Goal: Find specific page/section: Find specific page/section

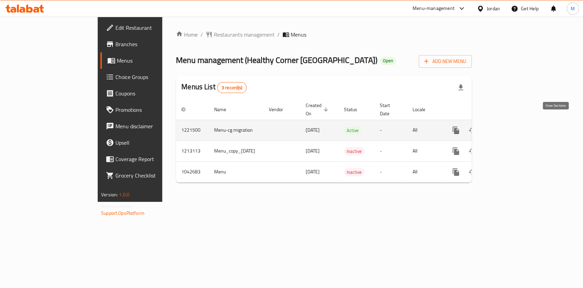
click at [514, 128] on link "enhanced table" at bounding box center [505, 130] width 16 height 16
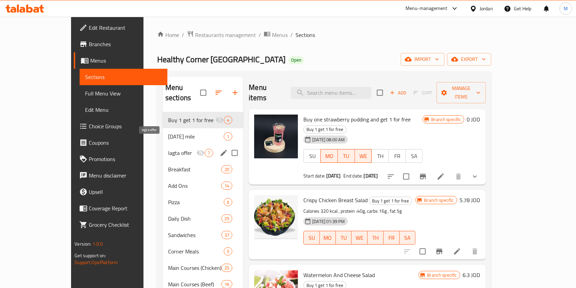
click at [168, 149] on span "lagta offer" at bounding box center [182, 153] width 28 height 8
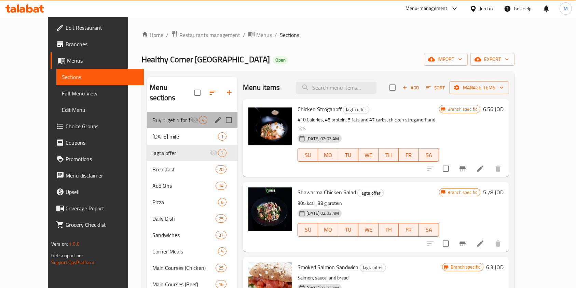
click at [163, 116] on div "Buy 1 get 1 for free 4" at bounding box center [192, 120] width 91 height 16
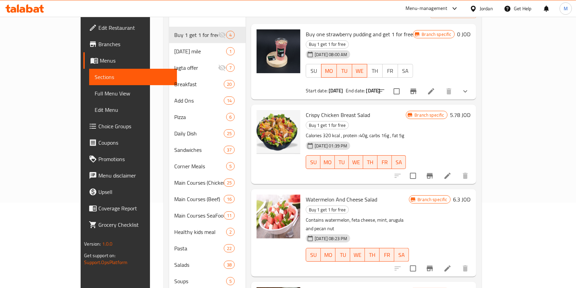
scroll to position [91, 0]
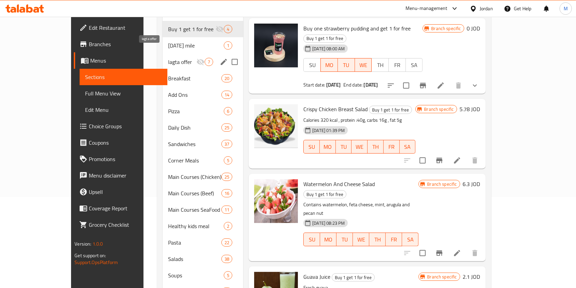
click at [168, 58] on span "lagta offer" at bounding box center [182, 62] width 28 height 8
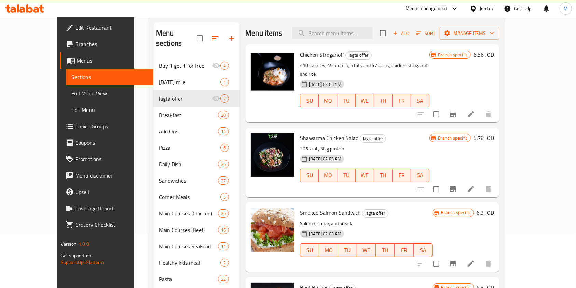
scroll to position [164, 0]
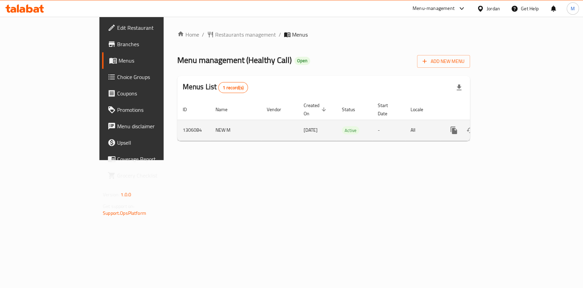
click at [508, 126] on icon "enhanced table" at bounding box center [503, 130] width 8 height 8
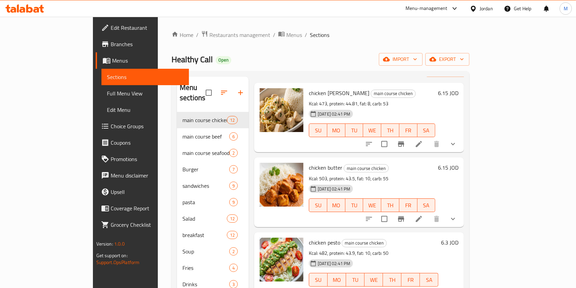
scroll to position [45, 0]
